Goal: Information Seeking & Learning: Learn about a topic

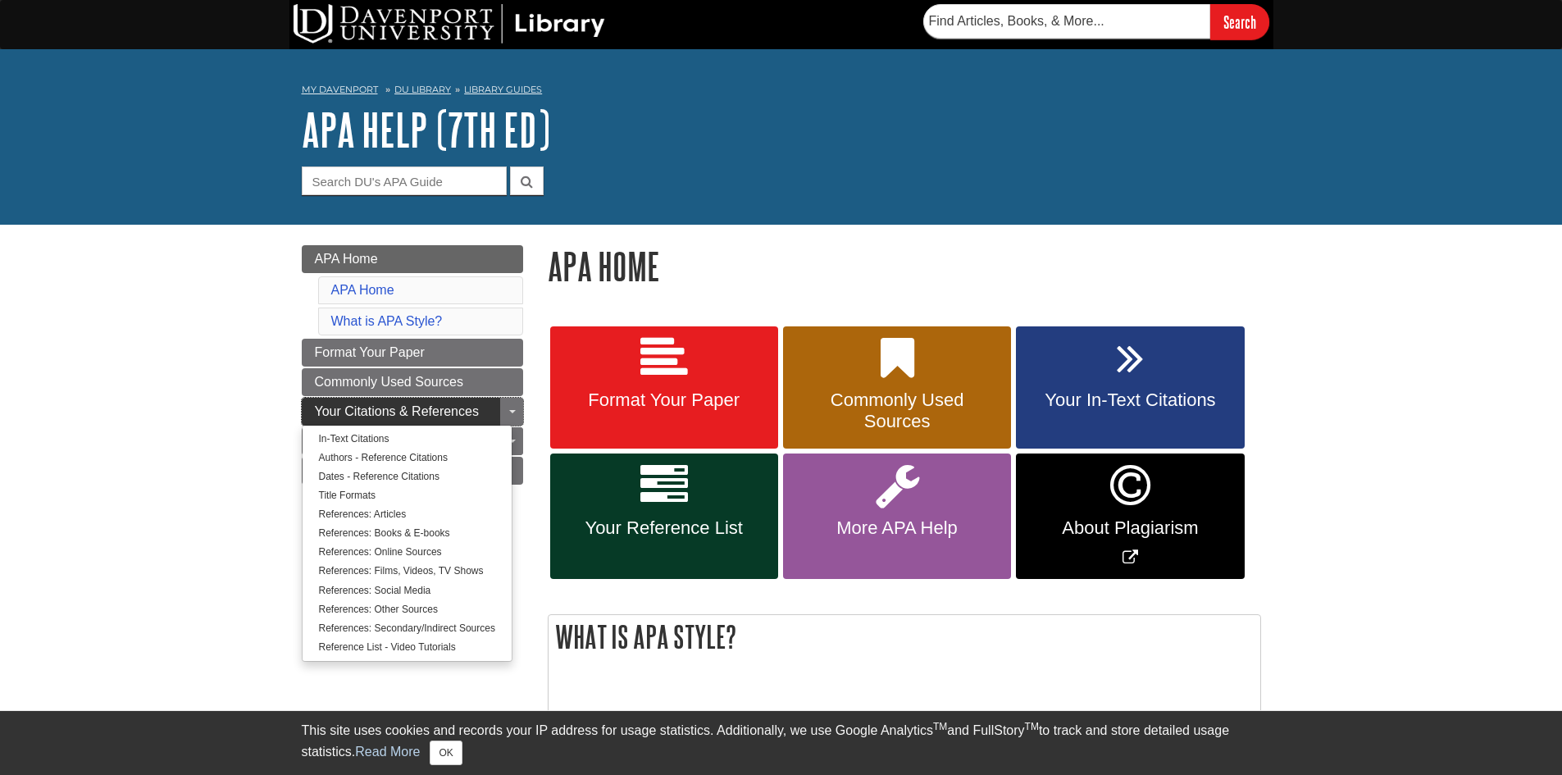
click at [425, 408] on span "Your Citations & References" at bounding box center [397, 411] width 164 height 14
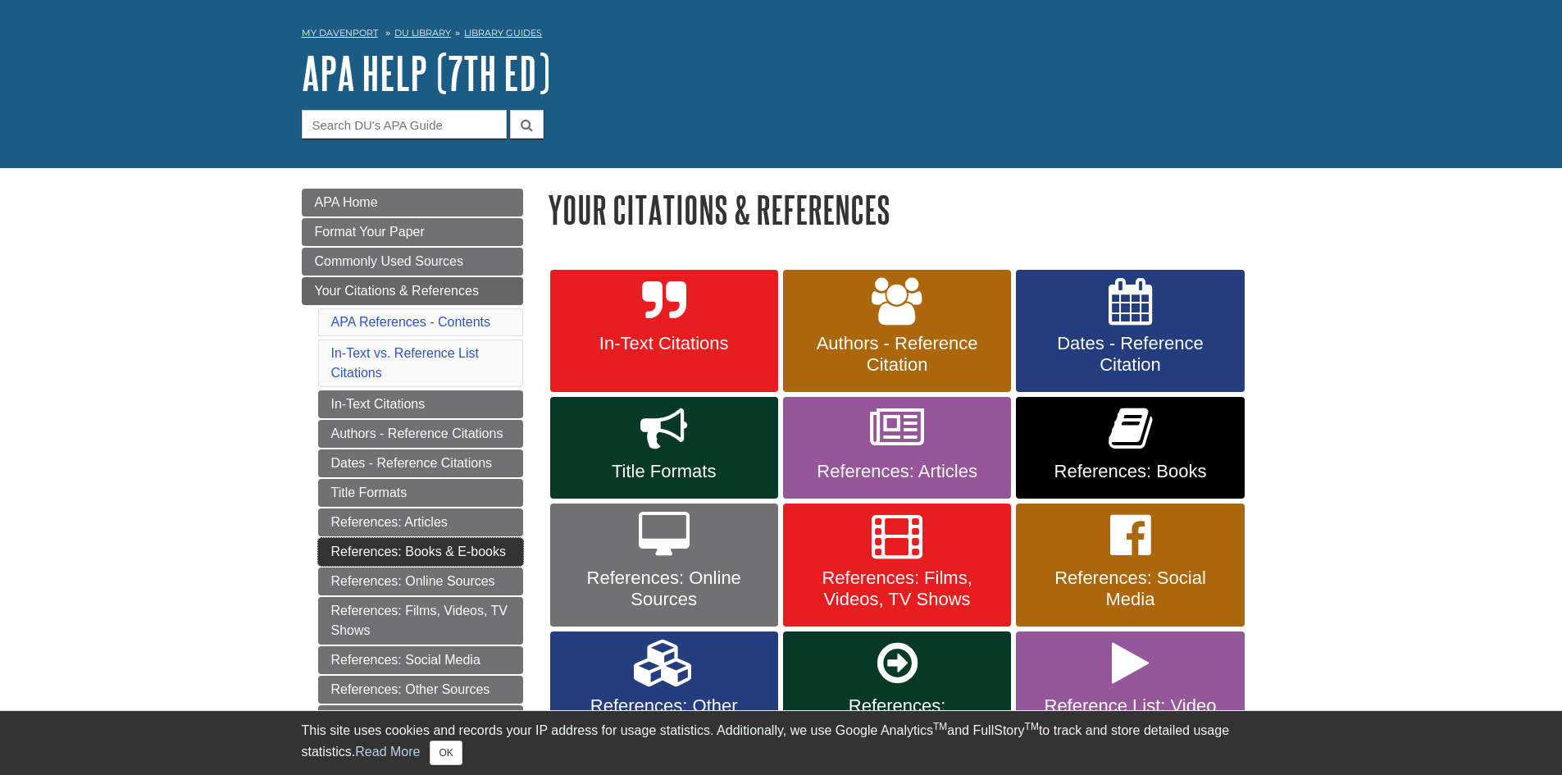
scroll to position [82, 0]
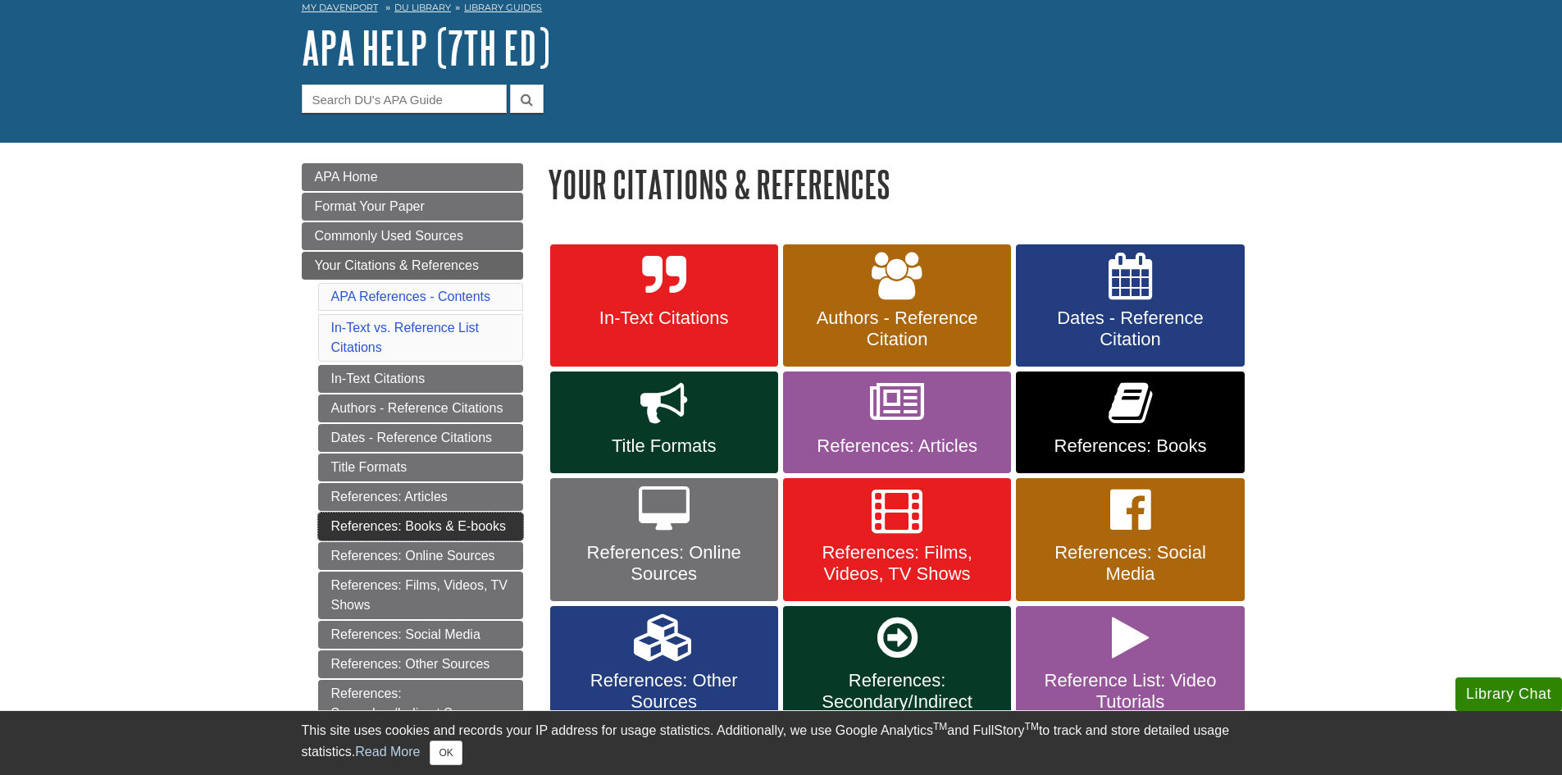
click at [421, 514] on link "References: Books & E-books" at bounding box center [420, 527] width 205 height 28
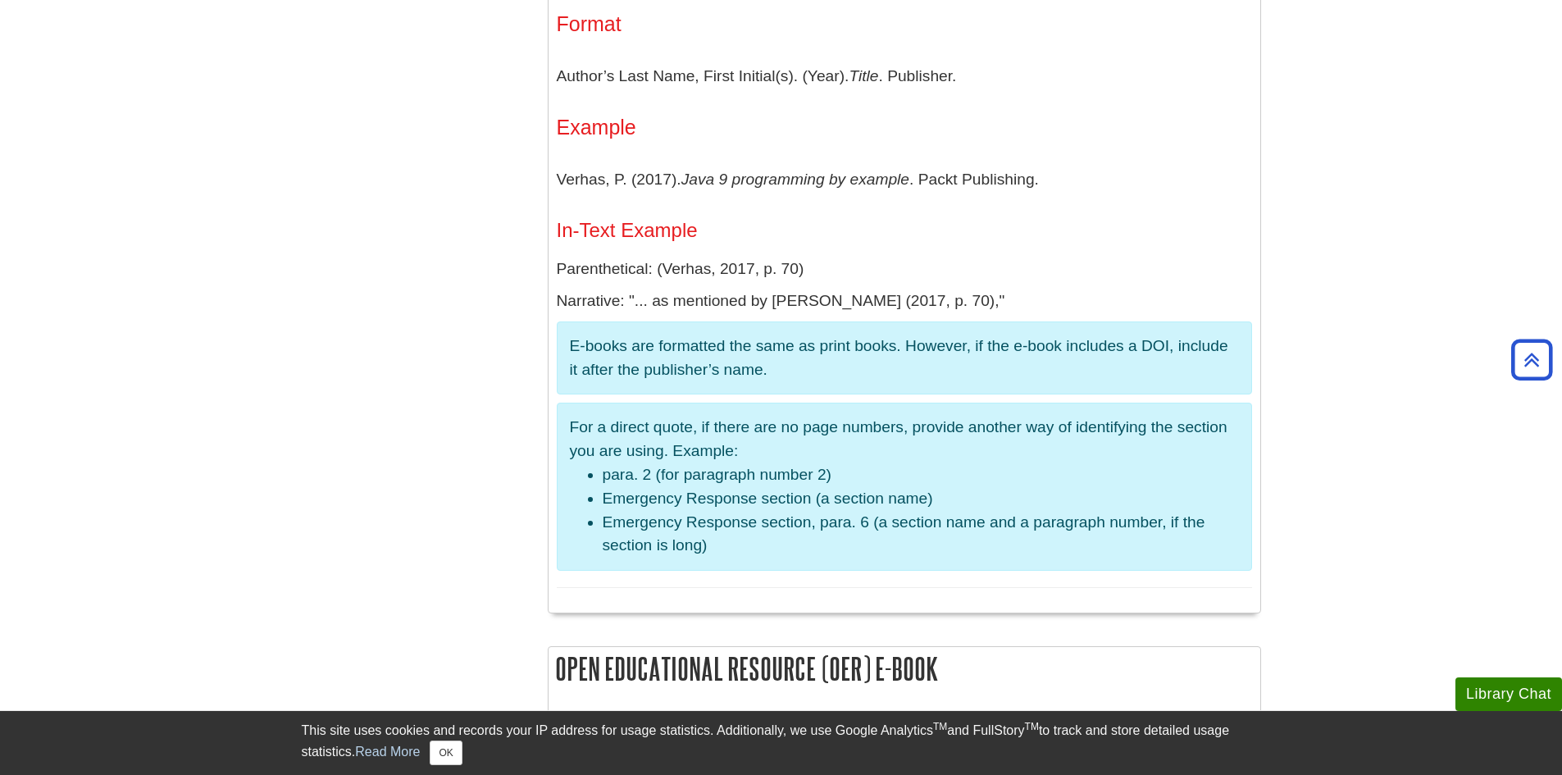
scroll to position [2789, 0]
